Goal: Information Seeking & Learning: Learn about a topic

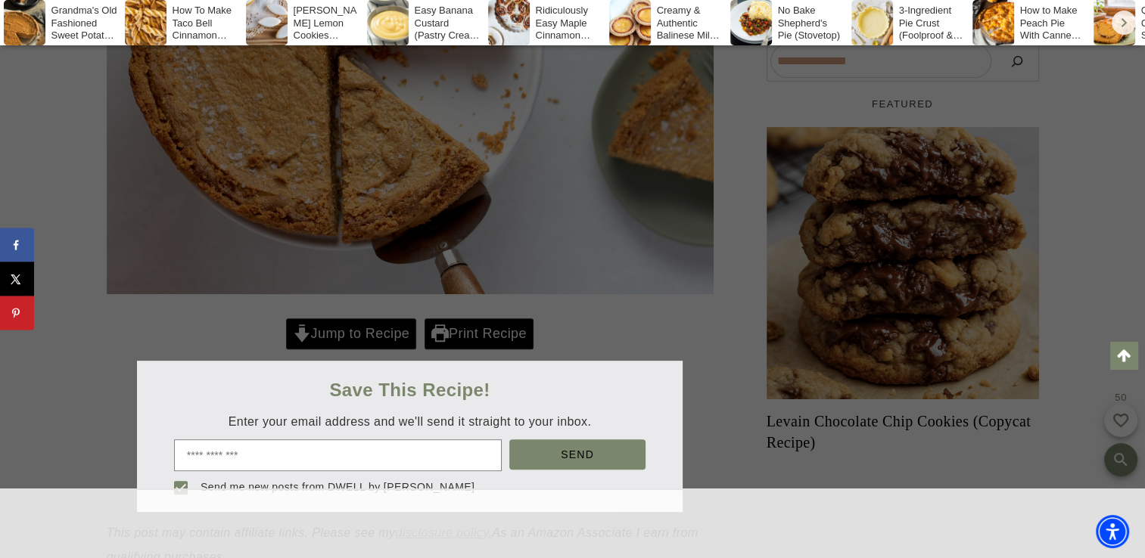
scroll to position [539, 0]
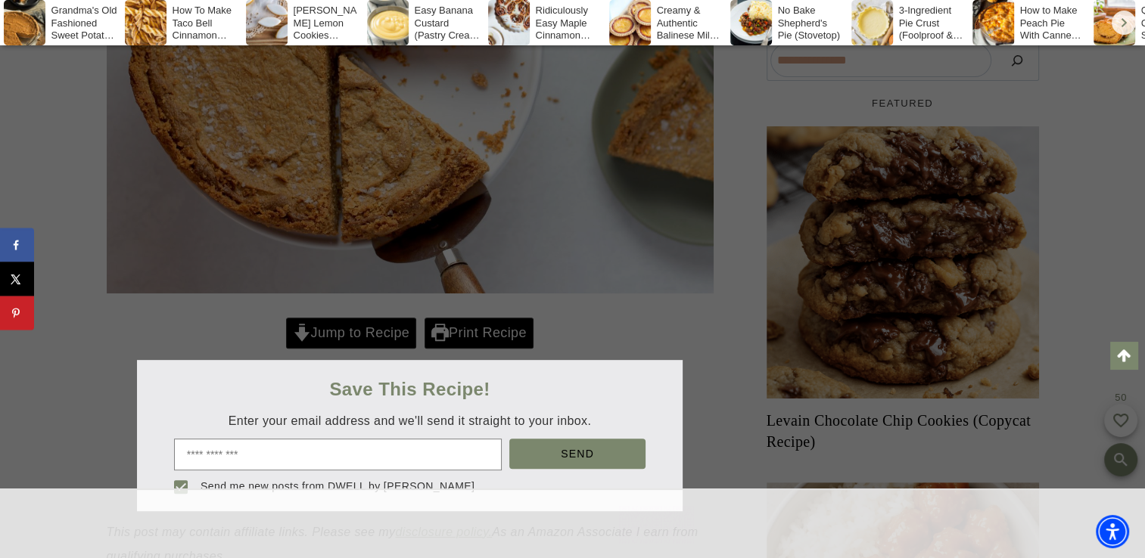
click at [351, 330] on div at bounding box center [572, 279] width 1145 height 558
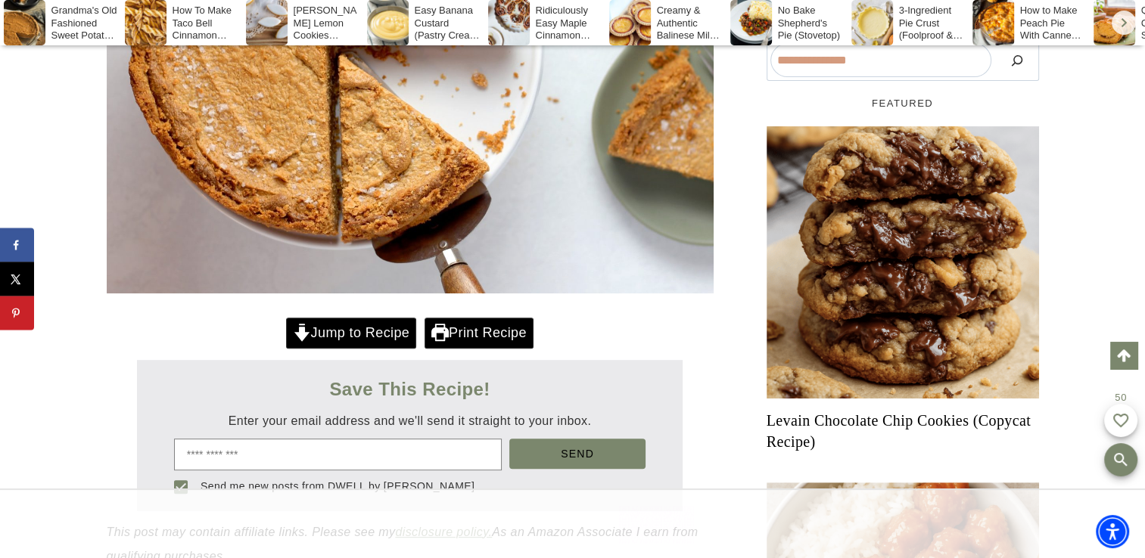
click at [351, 330] on div at bounding box center [572, 279] width 1145 height 558
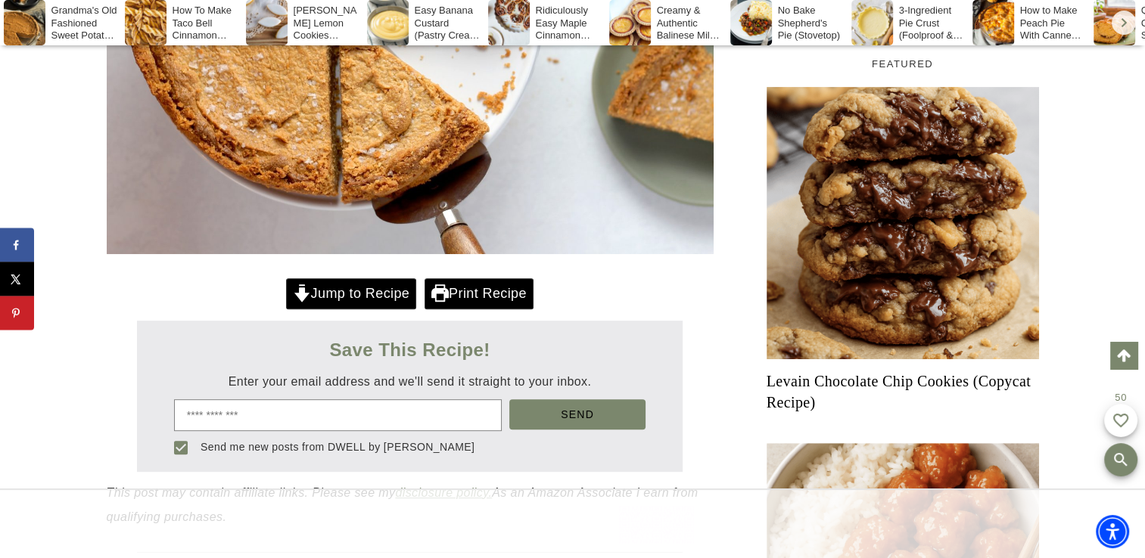
scroll to position [588, 0]
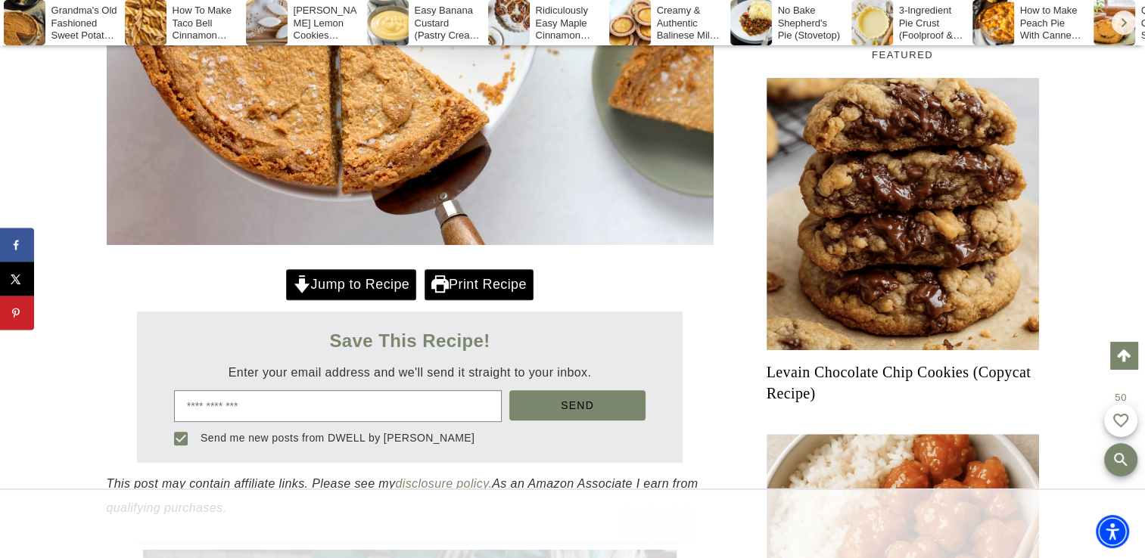
click at [355, 292] on link "Jump to Recipe" at bounding box center [351, 284] width 130 height 31
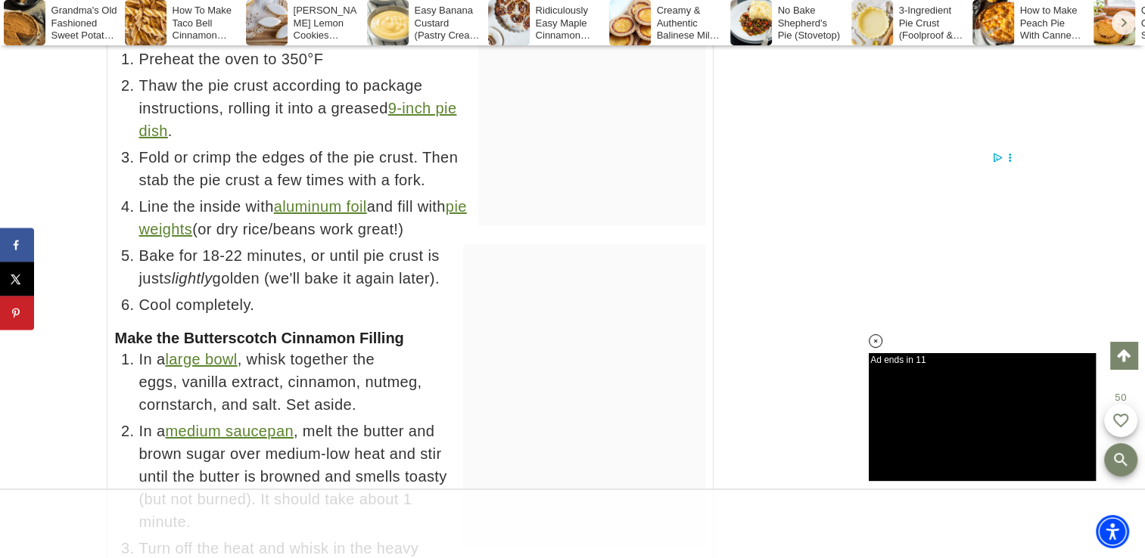
scroll to position [10448, 0]
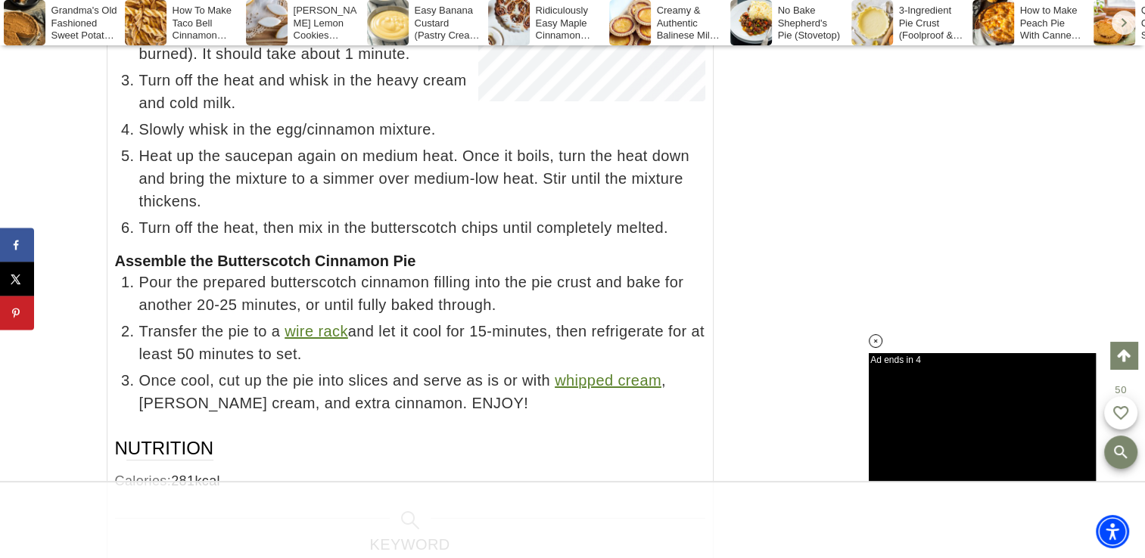
scroll to position [11118, 0]
